Goal: Information Seeking & Learning: Compare options

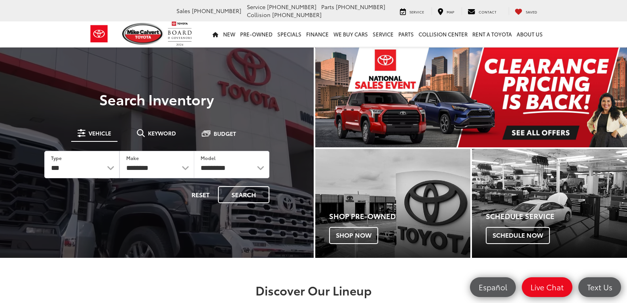
drag, startPoint x: 528, startPoint y: 132, endPoint x: 283, endPoint y: 100, distance: 247.4
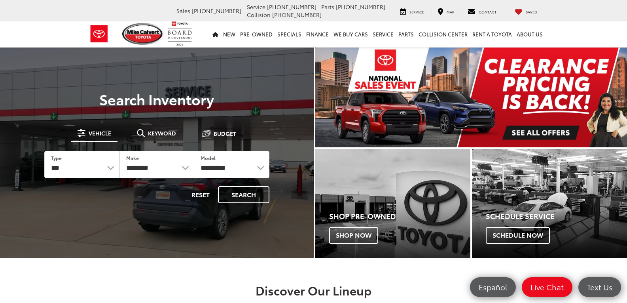
click at [528, 132] on img "carousel slide number 1 of 1" at bounding box center [471, 97] width 312 height 100
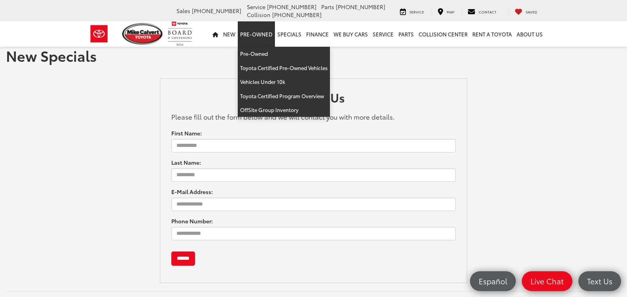
click at [251, 32] on link "Pre-Owned" at bounding box center [256, 33] width 37 height 25
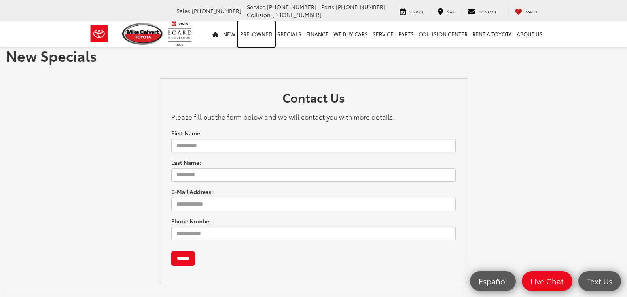
click at [253, 31] on link "Pre-Owned" at bounding box center [256, 33] width 37 height 25
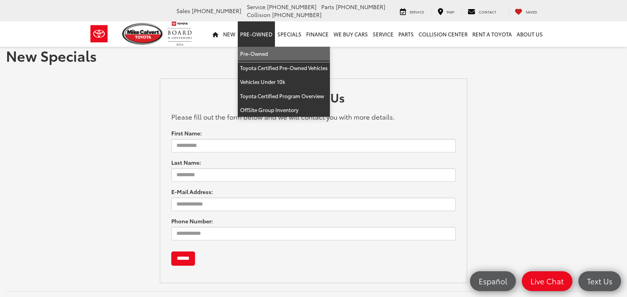
click at [243, 52] on link "Pre-Owned" at bounding box center [284, 54] width 92 height 14
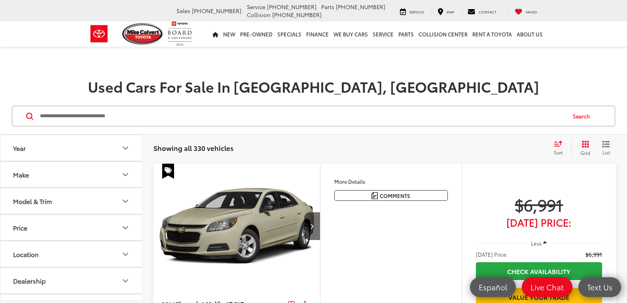
click at [82, 168] on button "Make" at bounding box center [71, 174] width 142 height 26
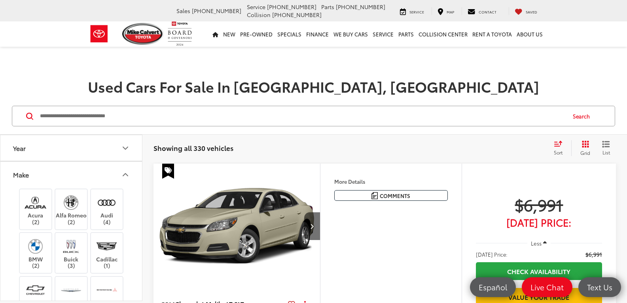
scroll to position [119, 0]
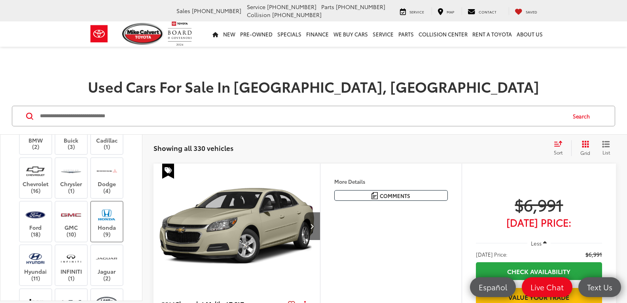
click at [102, 226] on label "Honda (9)" at bounding box center [107, 221] width 32 height 32
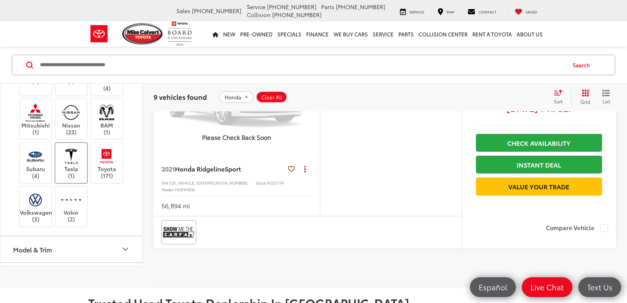
scroll to position [237, 0]
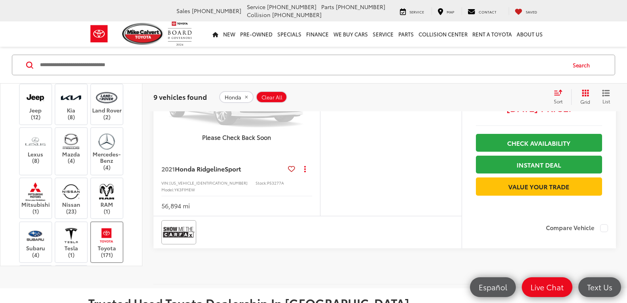
click at [106, 226] on img at bounding box center [107, 235] width 22 height 19
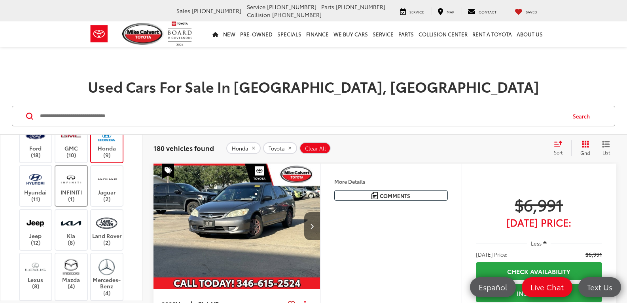
scroll to position [158, 0]
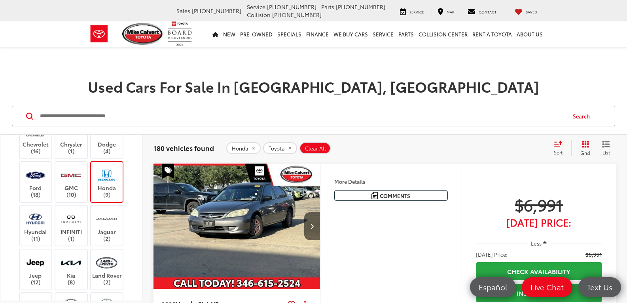
click at [112, 182] on img at bounding box center [107, 175] width 22 height 19
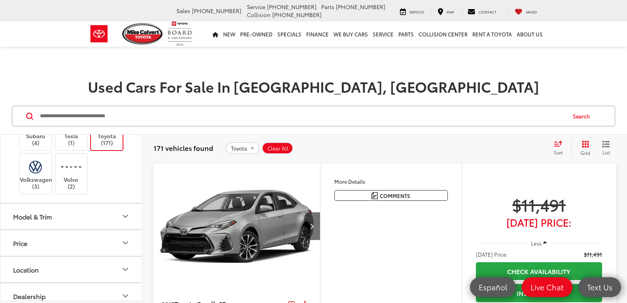
scroll to position [475, 0]
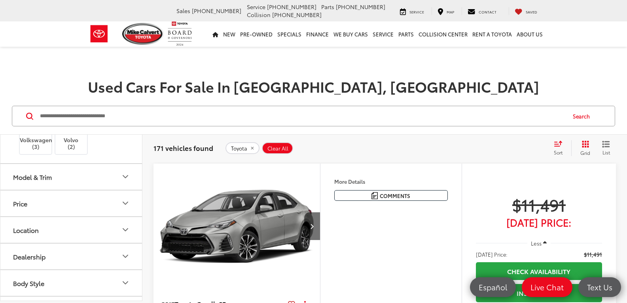
click at [23, 178] on div "Model & Trim" at bounding box center [32, 177] width 39 height 8
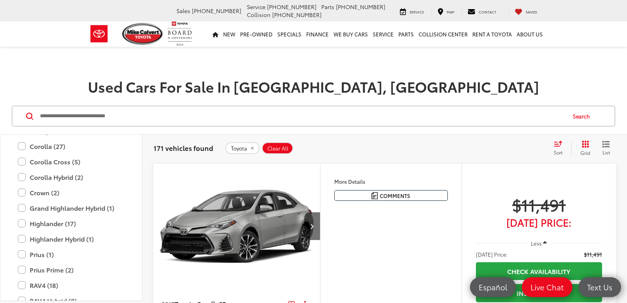
scroll to position [633, 0]
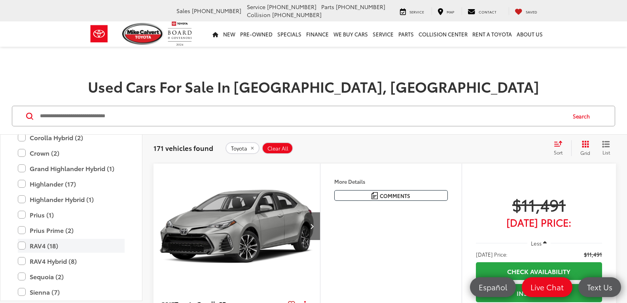
click at [20, 248] on label "RAV4 (18)" at bounding box center [71, 246] width 107 height 14
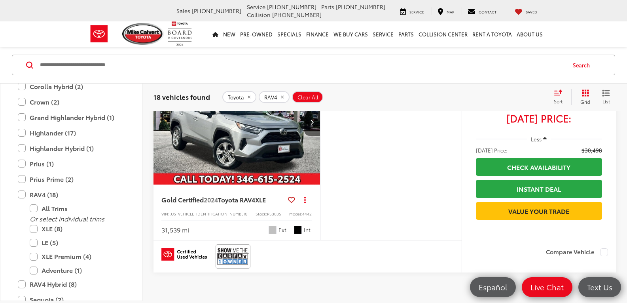
scroll to position [2849, 0]
